Goal: Check status

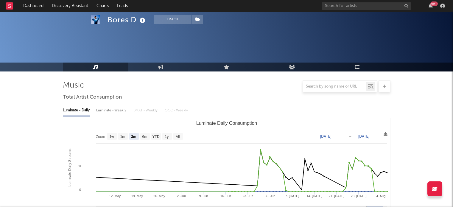
select select "3m"
select select "1w"
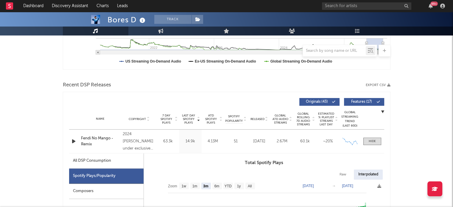
scroll to position [60, 0]
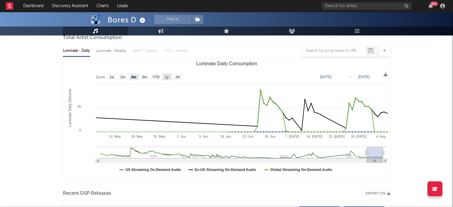
click at [162, 75] on rect "Luminate Daily Consumption" at bounding box center [167, 77] width 10 height 7
select select "1y"
type input "[DATE]"
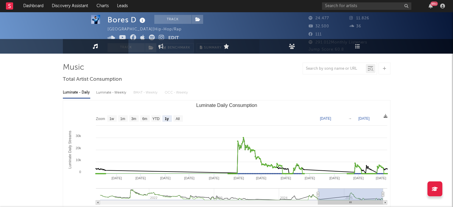
scroll to position [0, 0]
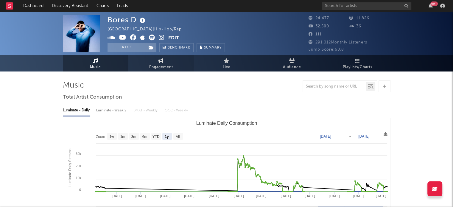
click at [156, 69] on span "Engagement" at bounding box center [161, 67] width 24 height 7
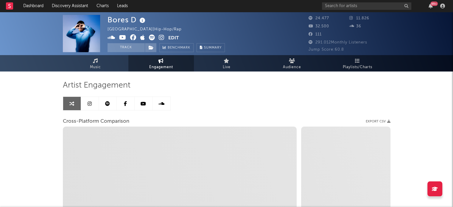
select select "1w"
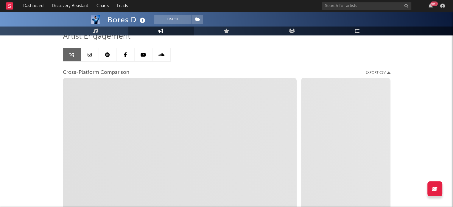
scroll to position [60, 0]
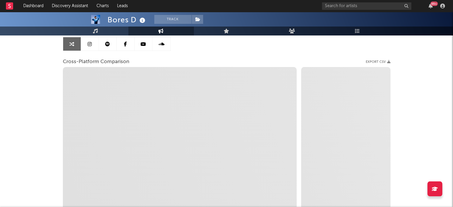
select select "1m"
